Goal: Task Accomplishment & Management: Complete application form

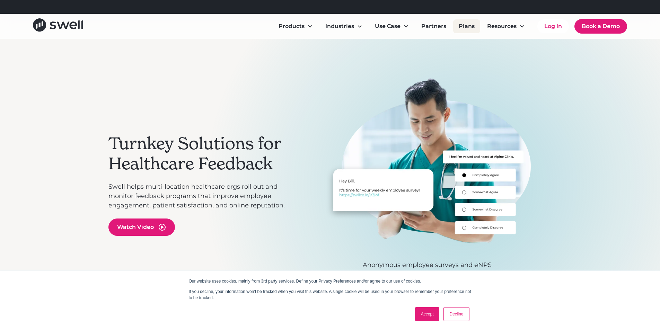
click at [474, 29] on link "Plans" at bounding box center [466, 26] width 27 height 14
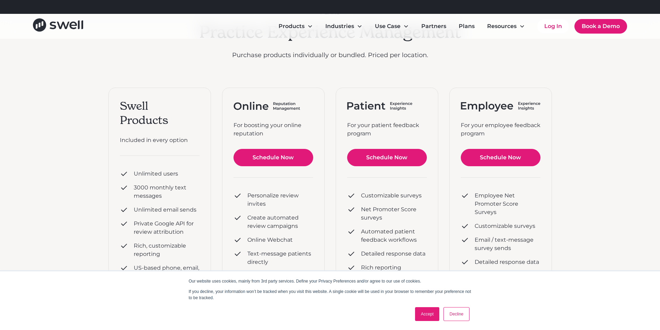
scroll to position [104, 0]
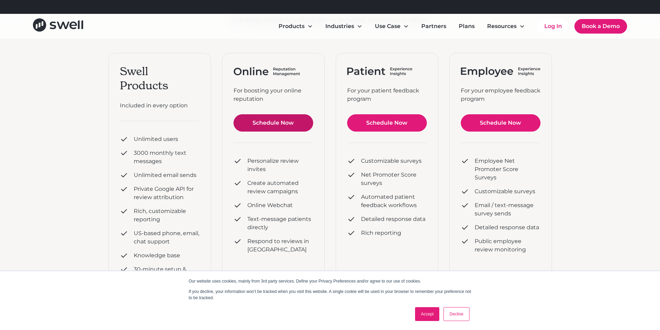
click at [285, 126] on link "Schedule Now" at bounding box center [274, 122] width 80 height 17
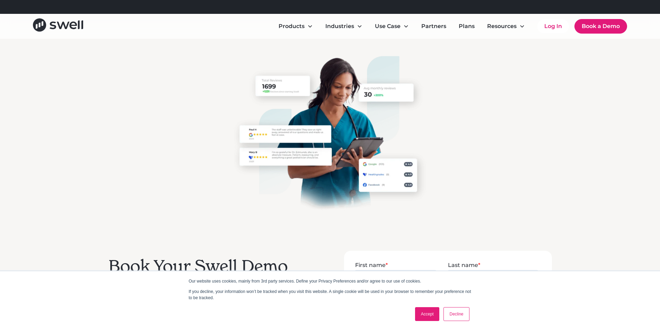
click at [451, 315] on link "Decline" at bounding box center [457, 314] width 26 height 14
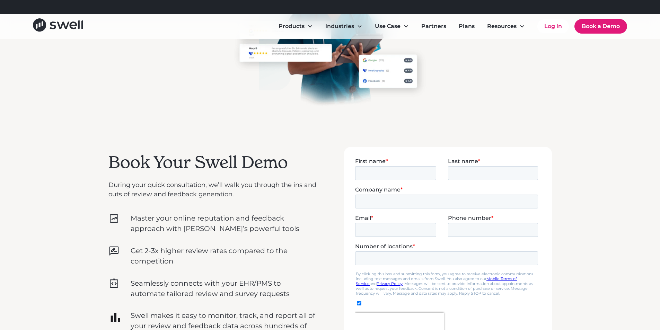
scroll to position [139, 0]
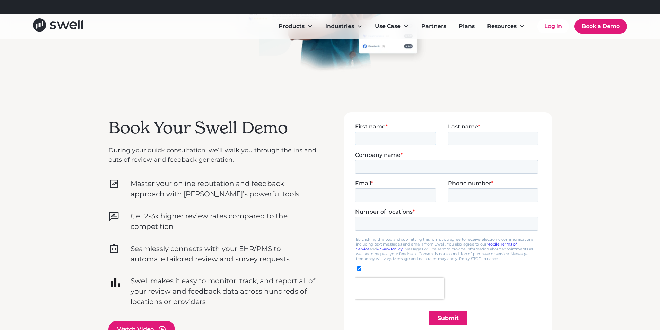
click at [403, 136] on input "First name *" at bounding box center [395, 138] width 81 height 14
type input "Grace"
type input "a"
type input "[PERSON_NAME]"
type input "Attleboro Pediatric Dentistry"
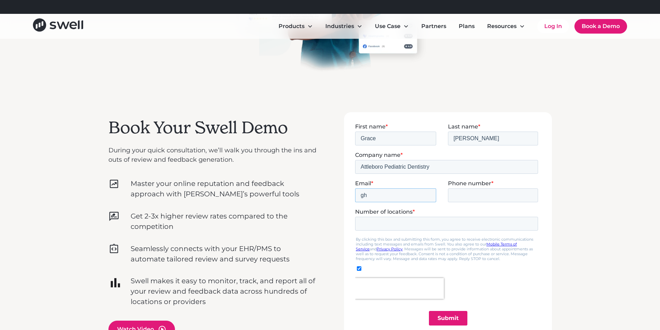
type input "g"
type input "[EMAIL_ADDRESS][DOMAIN_NAME]"
type input "5084096160"
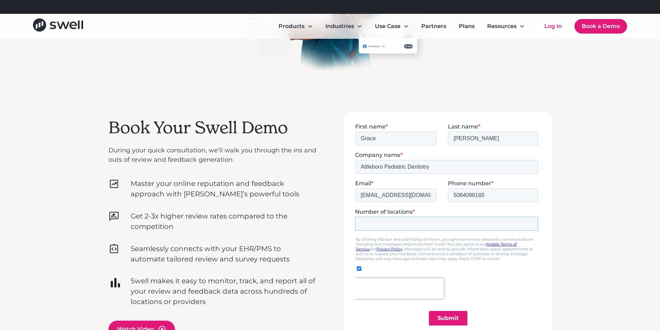
click at [395, 220] on input "Number of locations *" at bounding box center [446, 224] width 183 height 14
type input "1"
click at [530, 223] on input "1" at bounding box center [446, 224] width 183 height 14
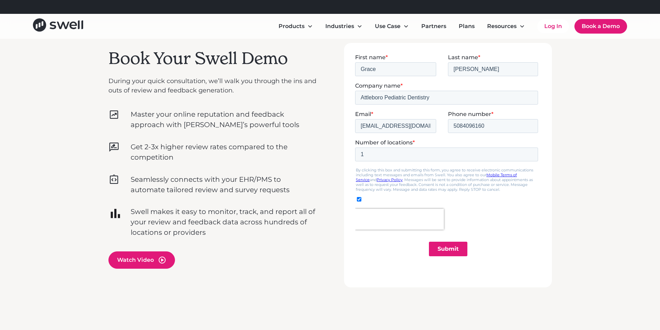
click at [459, 253] on input "Submit" at bounding box center [448, 249] width 38 height 15
